Goal: Navigation & Orientation: Find specific page/section

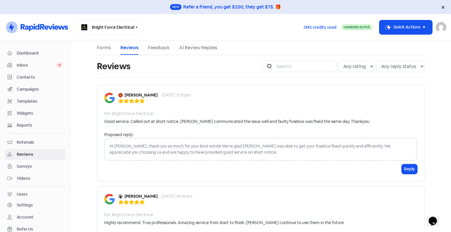
scroll to position [29, 0]
